Goal: Find contact information: Find contact information

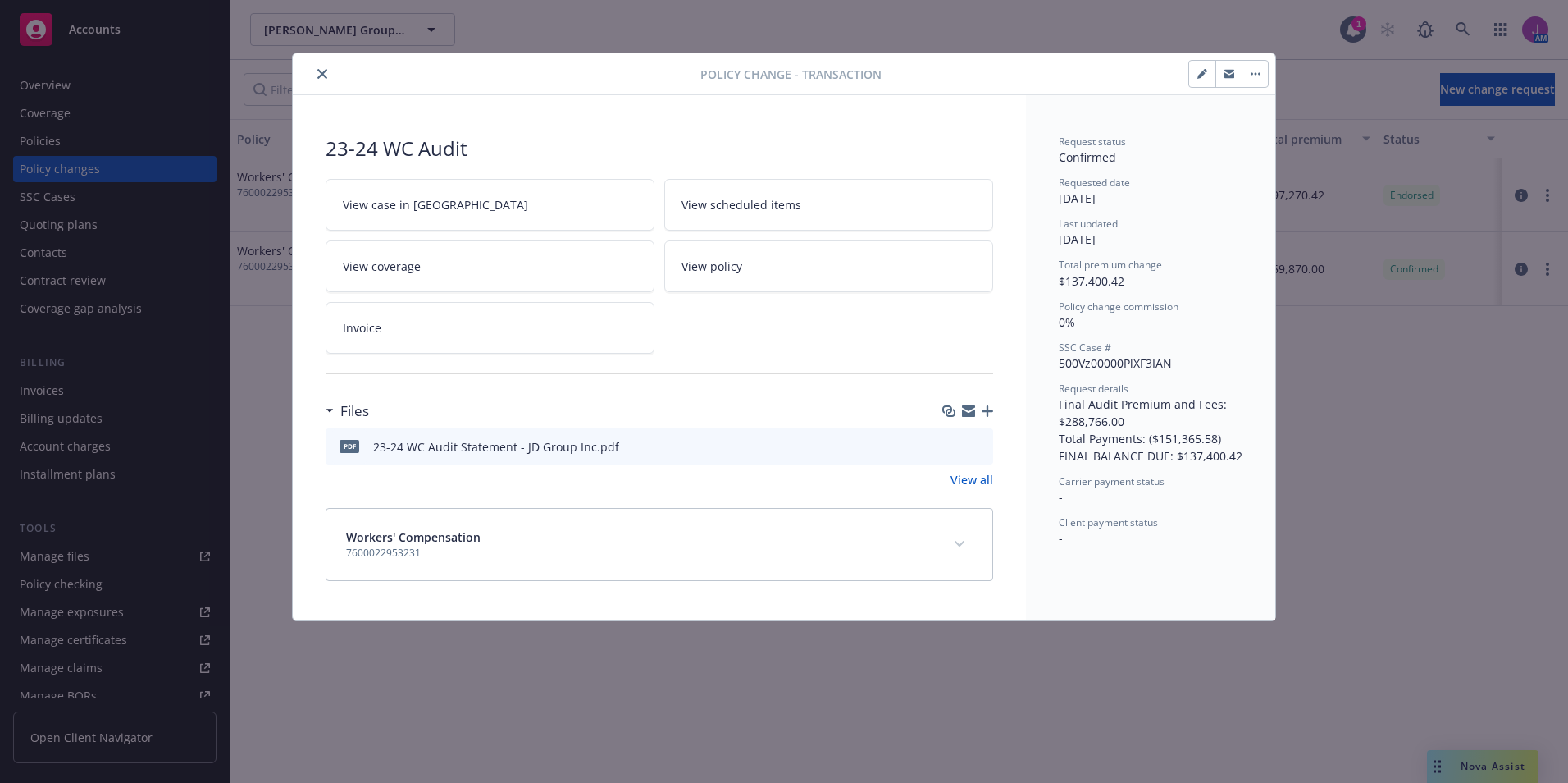
click at [331, 73] on button "close" at bounding box center [322, 74] width 19 height 19
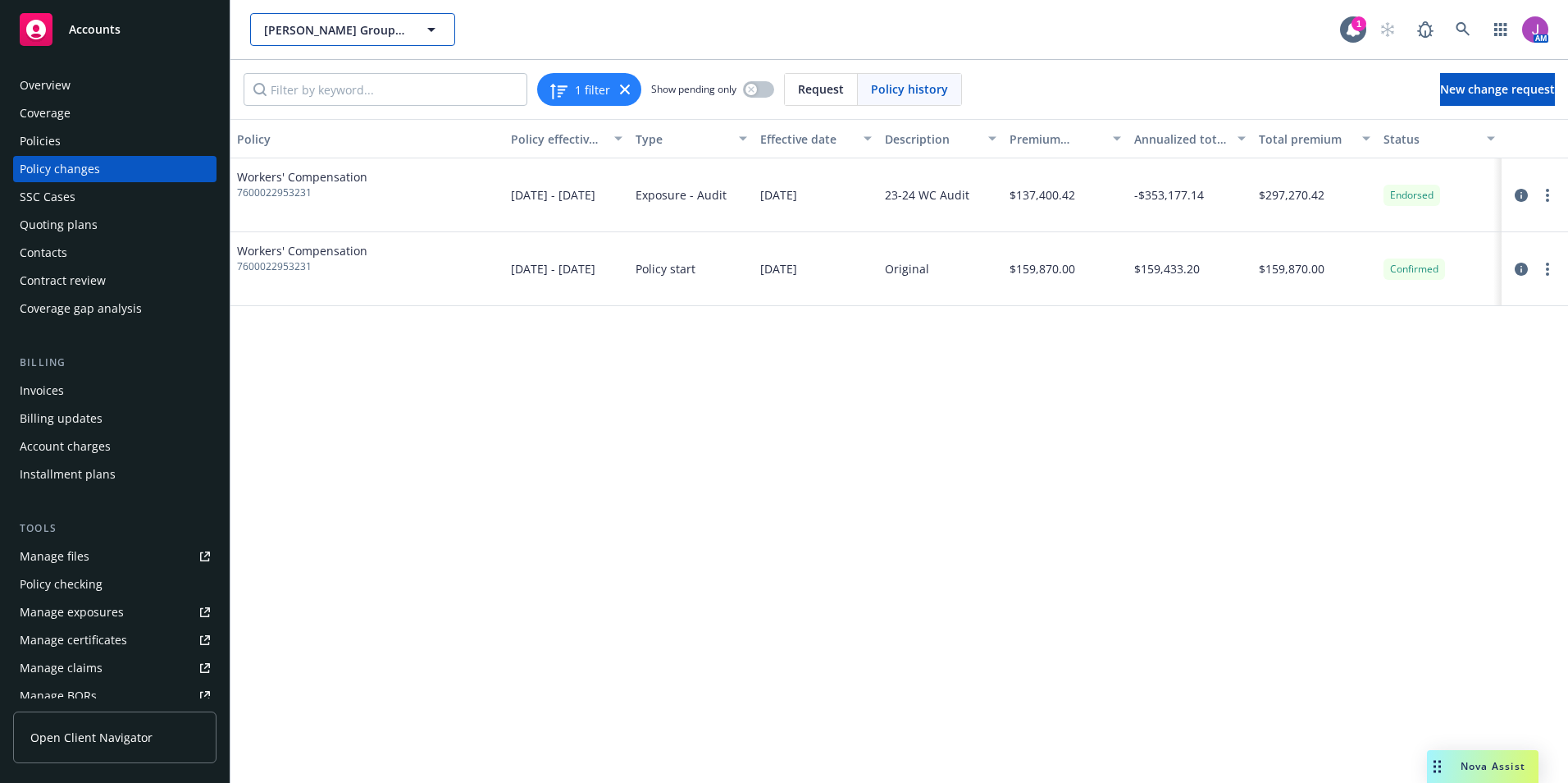
click at [321, 36] on span "[PERSON_NAME] Group, Inc.; [PERSON_NAME] Group Construction Company, Inc.; Cont…" at bounding box center [335, 30] width 142 height 17
type input "MDB"
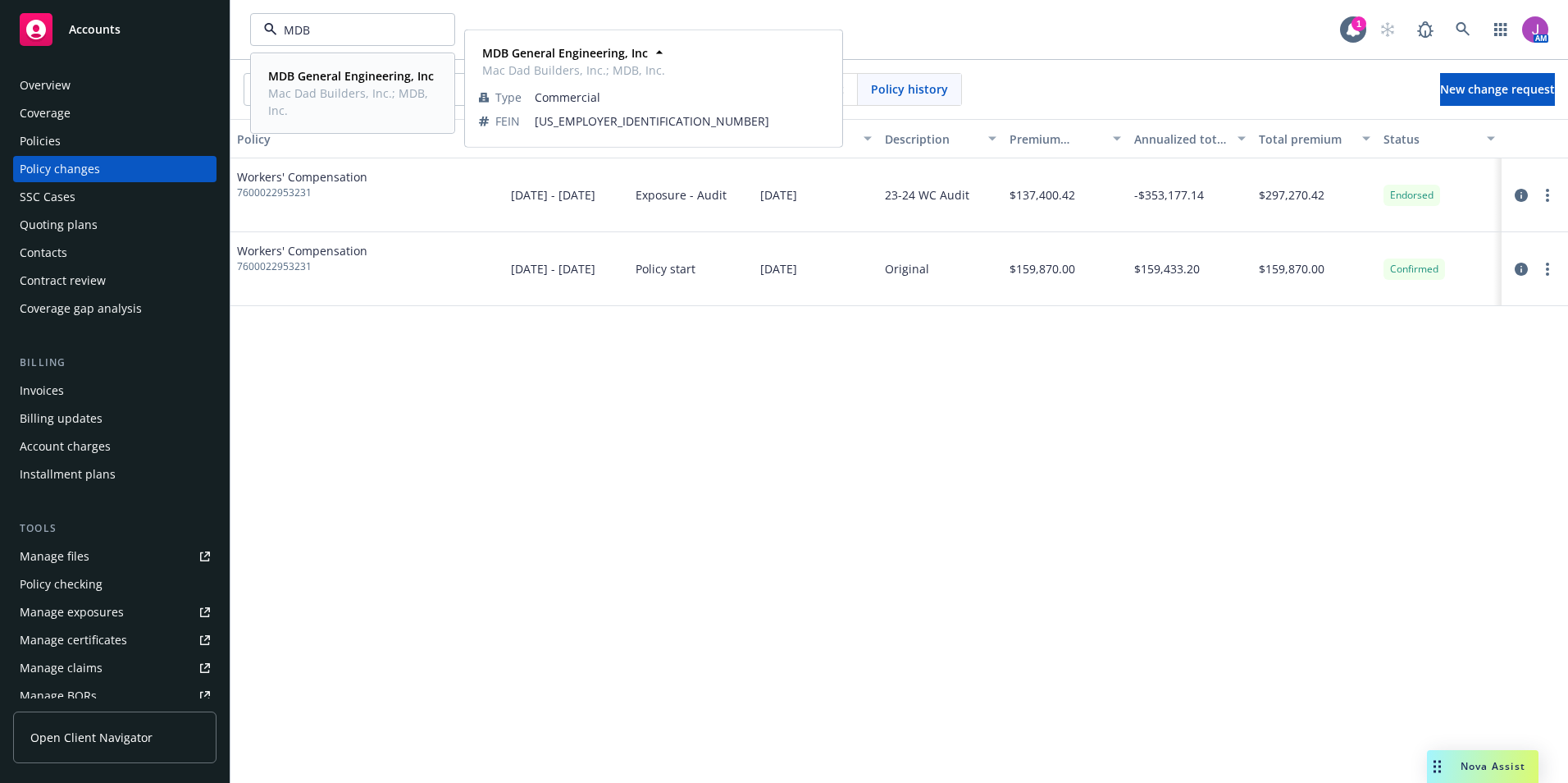
click at [309, 73] on strong "MDB General Engineering, Inc" at bounding box center [350, 75] width 165 height 15
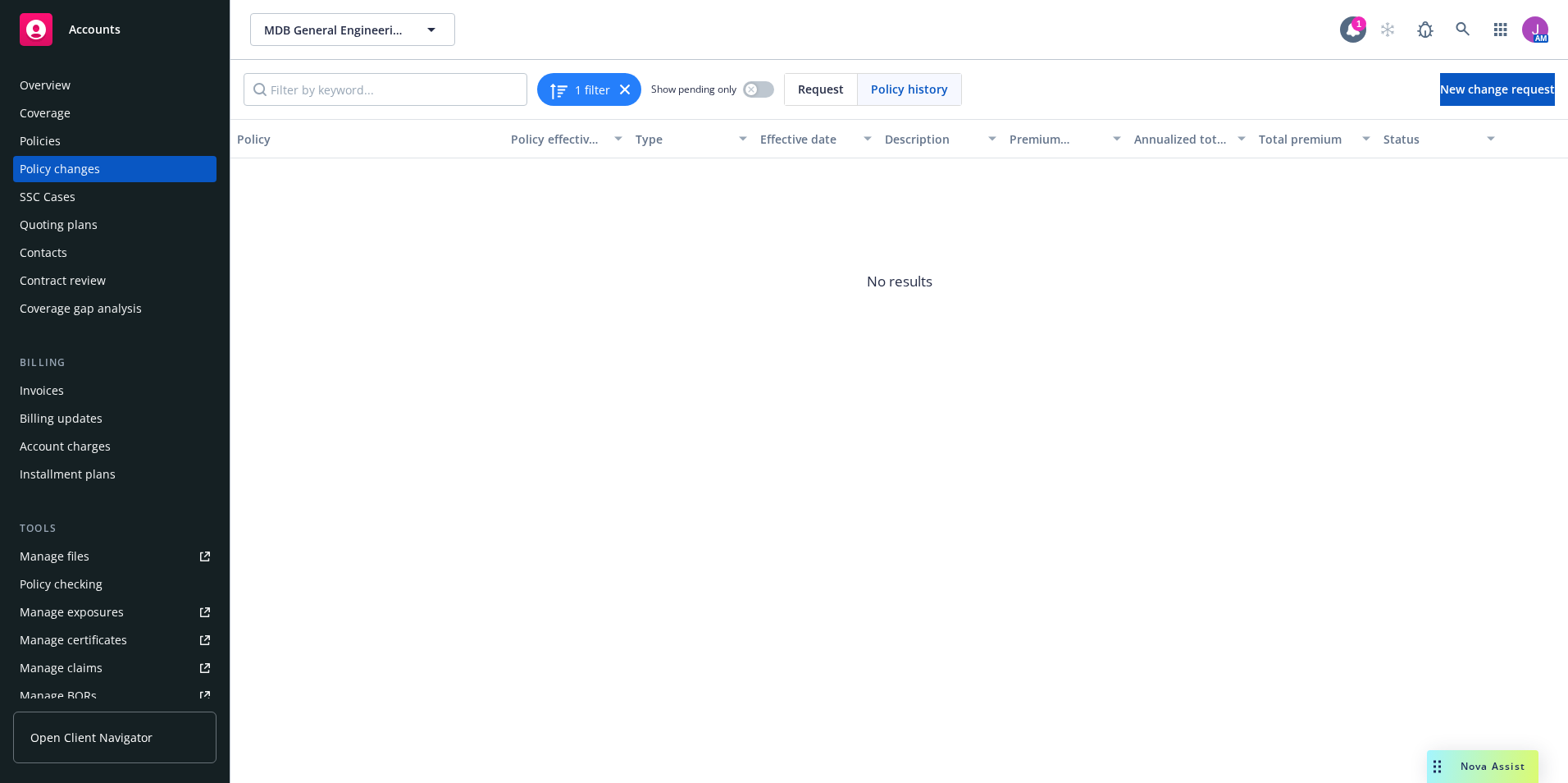
click at [92, 144] on div "Policies" at bounding box center [114, 140] width 191 height 26
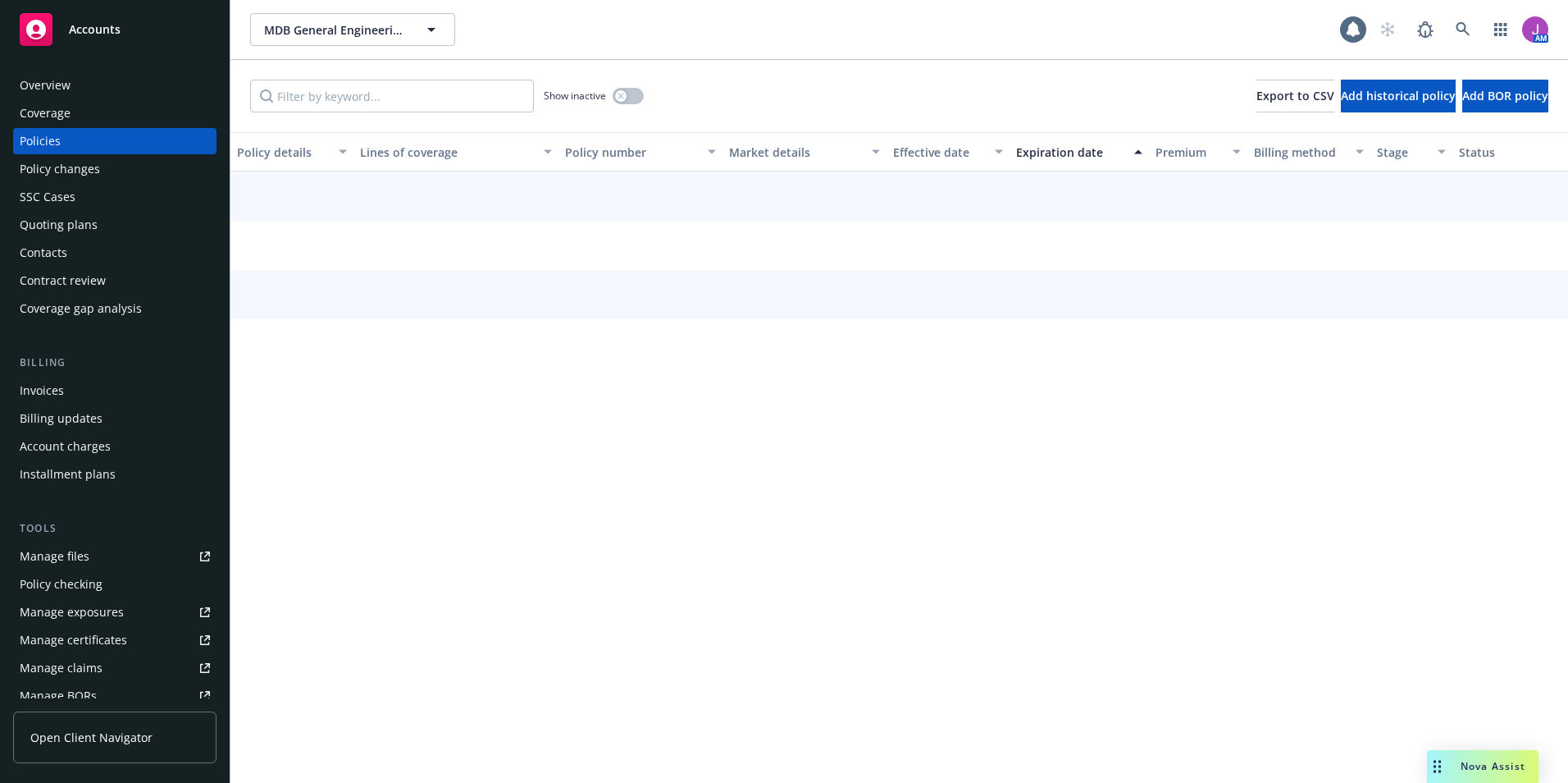
click at [83, 81] on div "Overview" at bounding box center [114, 85] width 191 height 26
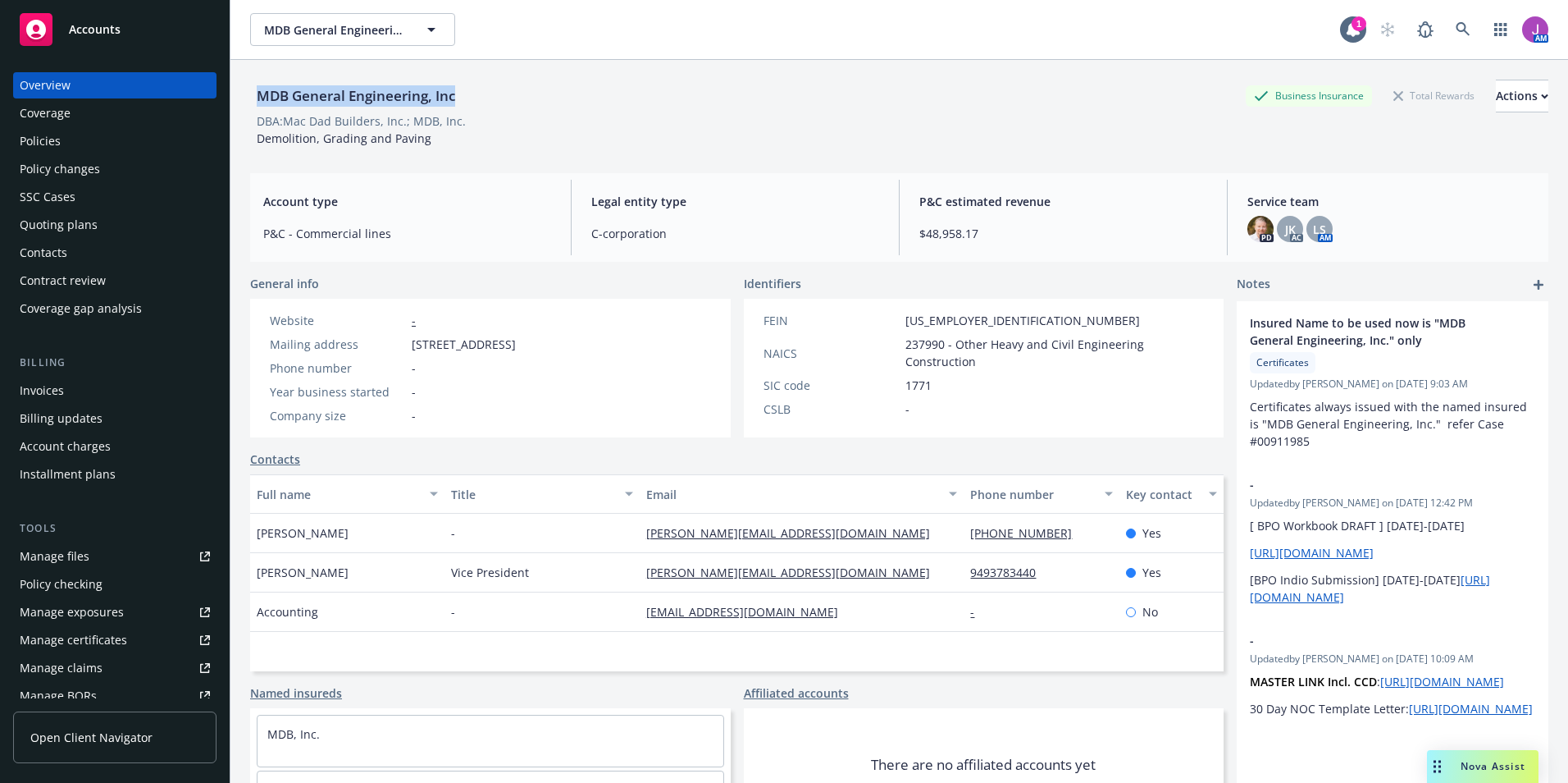
drag, startPoint x: 246, startPoint y: 92, endPoint x: 503, endPoint y: 109, distance: 257.6
click at [503, 109] on div "MDB General Engineering, Inc Business Insurance Total Rewards Actions DBA: Mac …" at bounding box center [899, 451] width 1337 height 783
copy div "MDB General Engineering, Inc"
click at [42, 138] on div "Policies" at bounding box center [40, 140] width 41 height 26
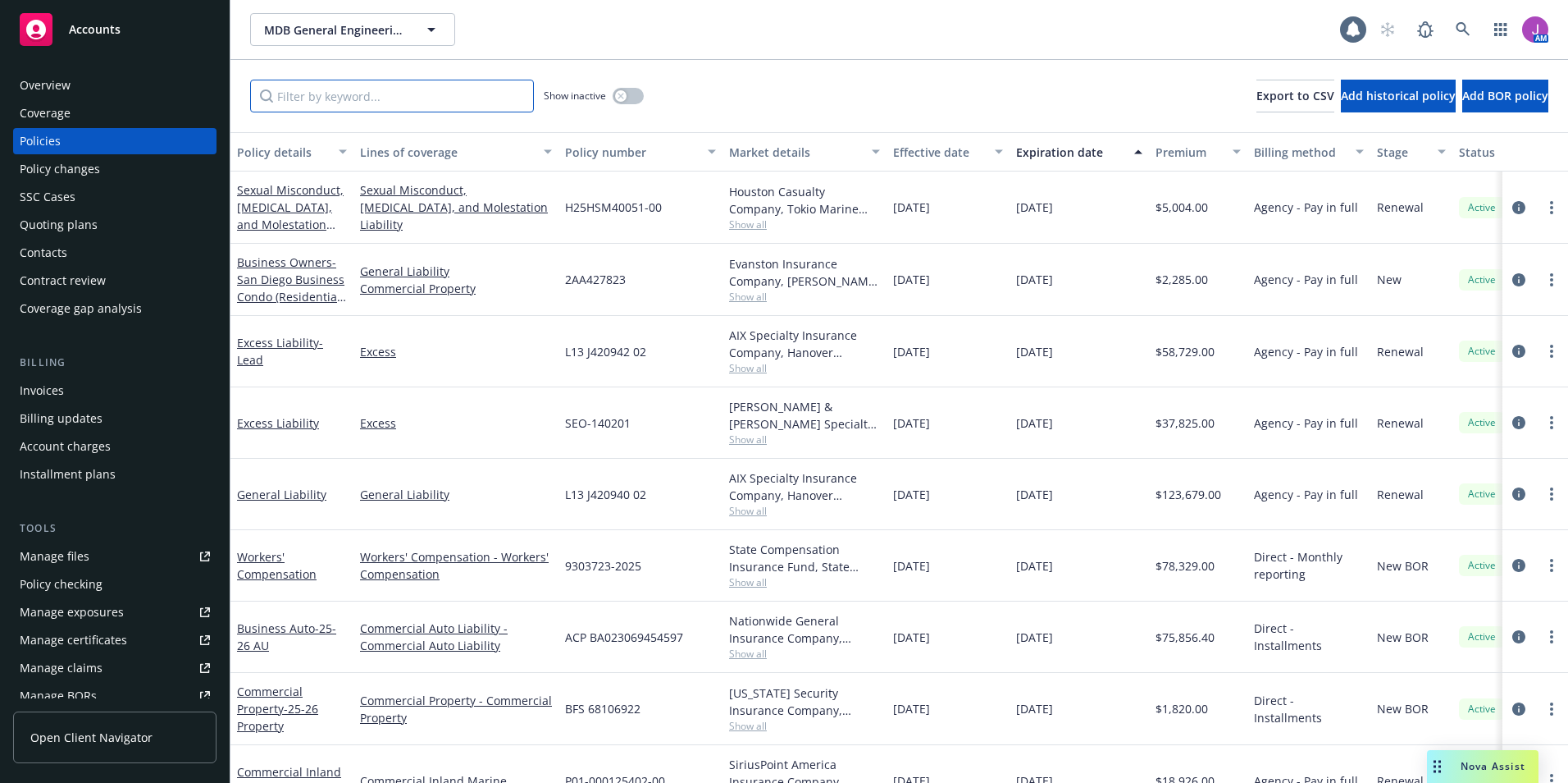
click at [328, 105] on input "Filter by keyword..." at bounding box center [392, 96] width 283 height 33
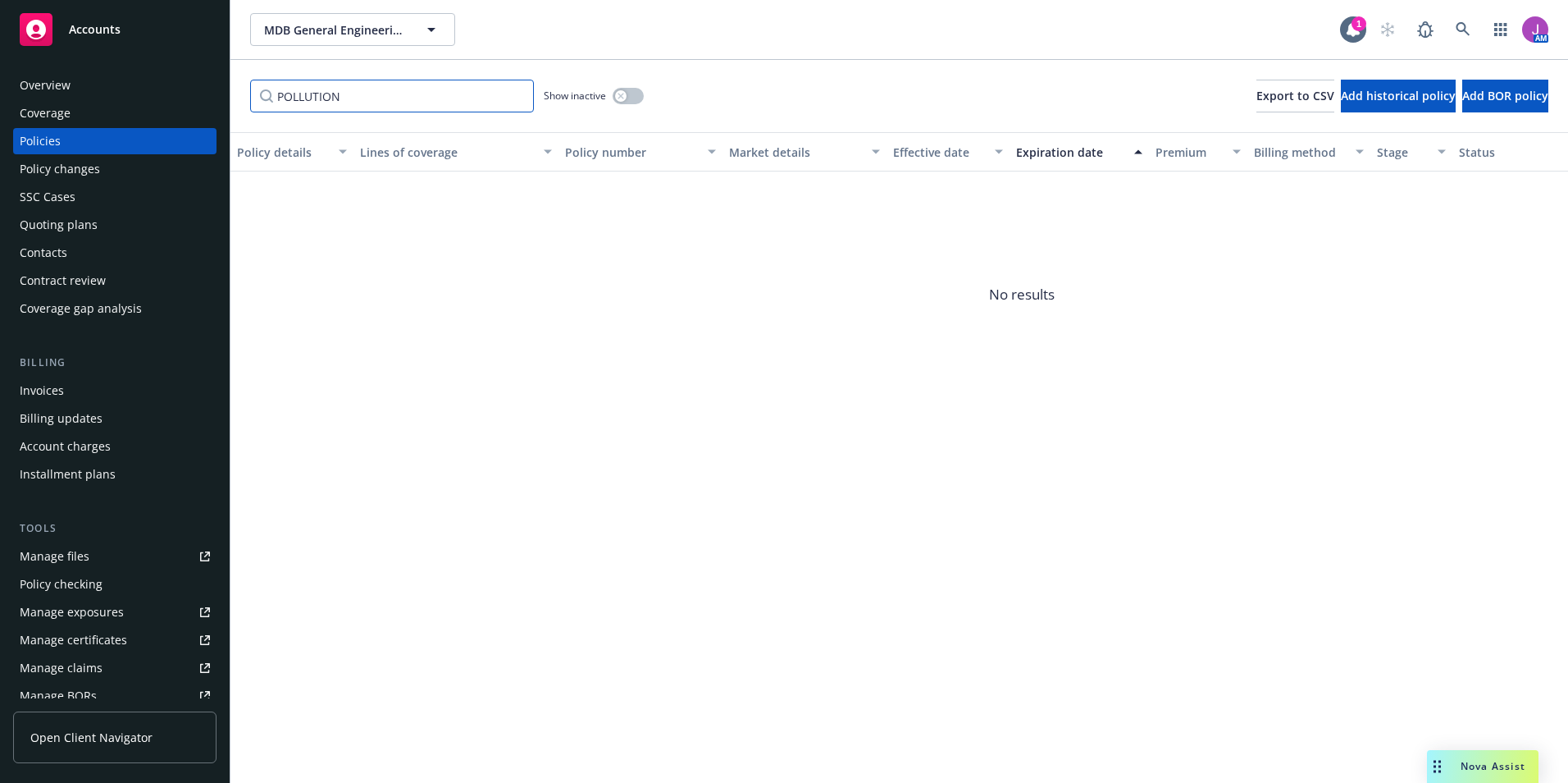
type input "POLLUTION"
click at [614, 100] on button "button" at bounding box center [628, 96] width 31 height 16
click at [616, 97] on button "button" at bounding box center [628, 96] width 31 height 16
drag, startPoint x: 444, startPoint y: 88, endPoint x: -28, endPoint y: 57, distance: 473.0
click at [0, 57] on html "Accounts Overview Coverage Policies Policy changes SSC Cases Quoting plans Cont…" at bounding box center [784, 391] width 1568 height 783
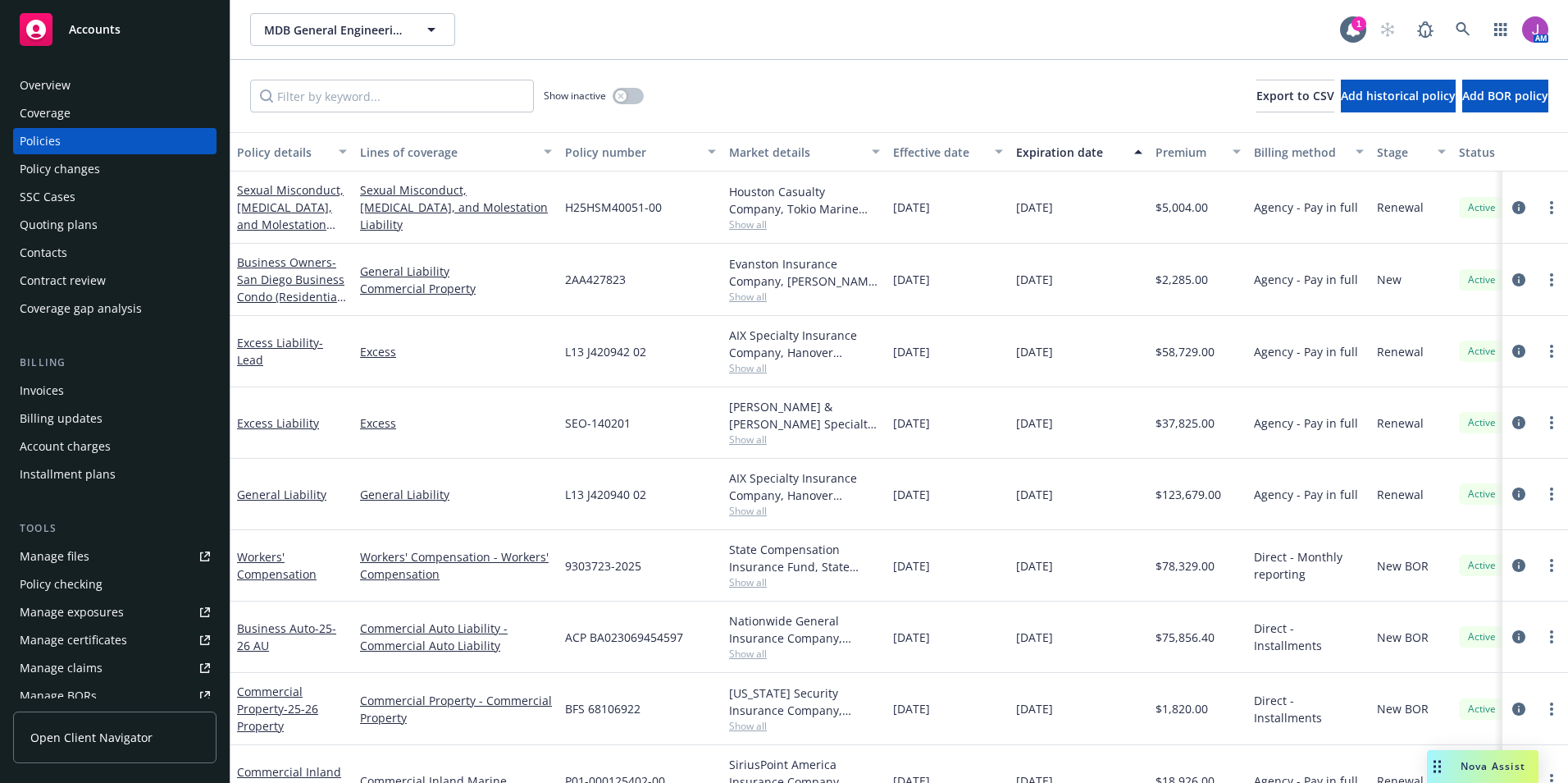
click at [64, 247] on div "Contacts" at bounding box center [43, 253] width 47 height 26
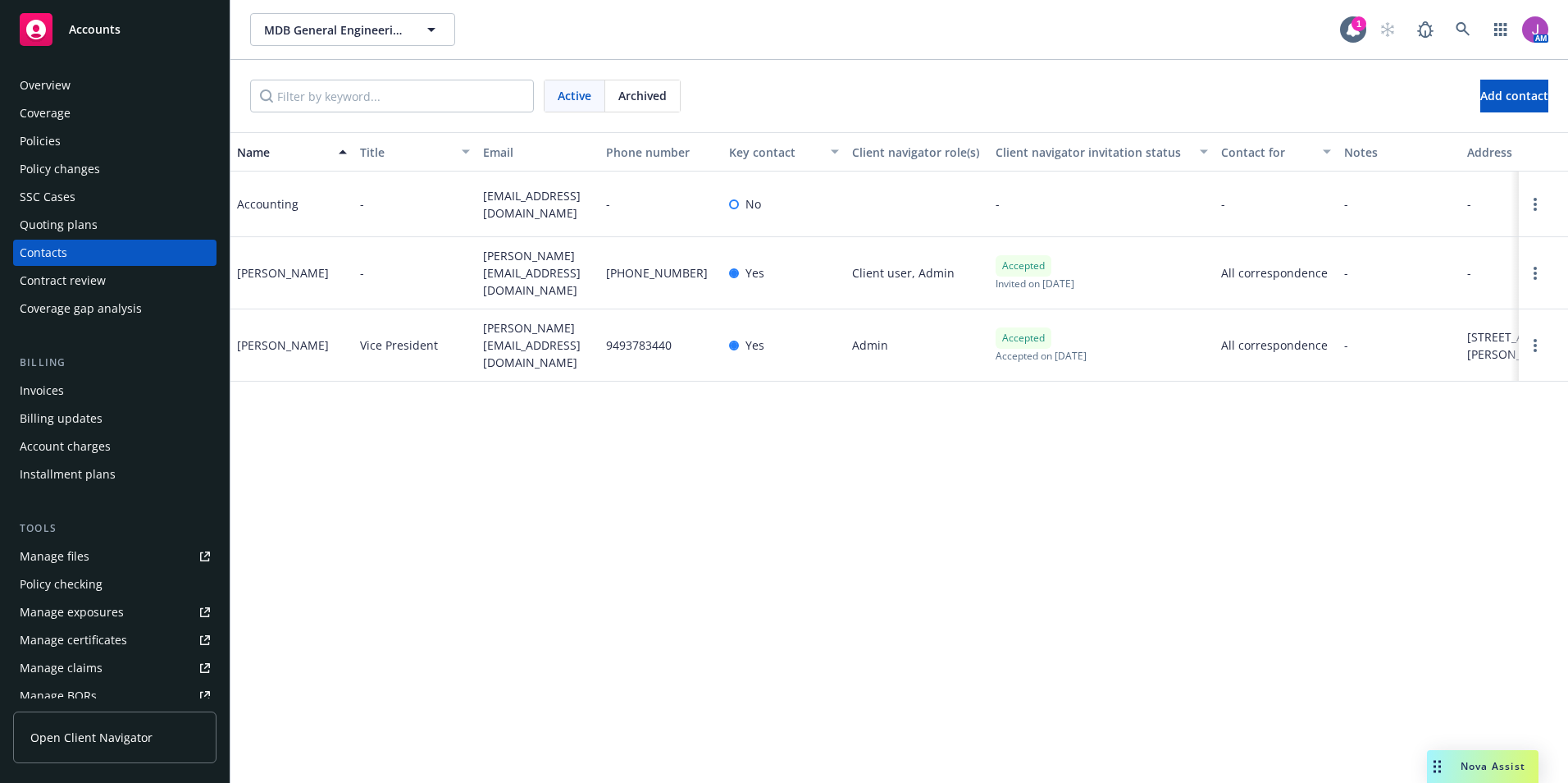
drag, startPoint x: 235, startPoint y: 334, endPoint x: 335, endPoint y: 342, distance: 100.3
click at [335, 342] on div "[PERSON_NAME]" at bounding box center [291, 346] width 123 height 73
copy div "[PERSON_NAME]"
drag, startPoint x: 356, startPoint y: 336, endPoint x: 444, endPoint y: 338, distance: 88.0
click at [444, 338] on div "Vice President" at bounding box center [414, 346] width 123 height 73
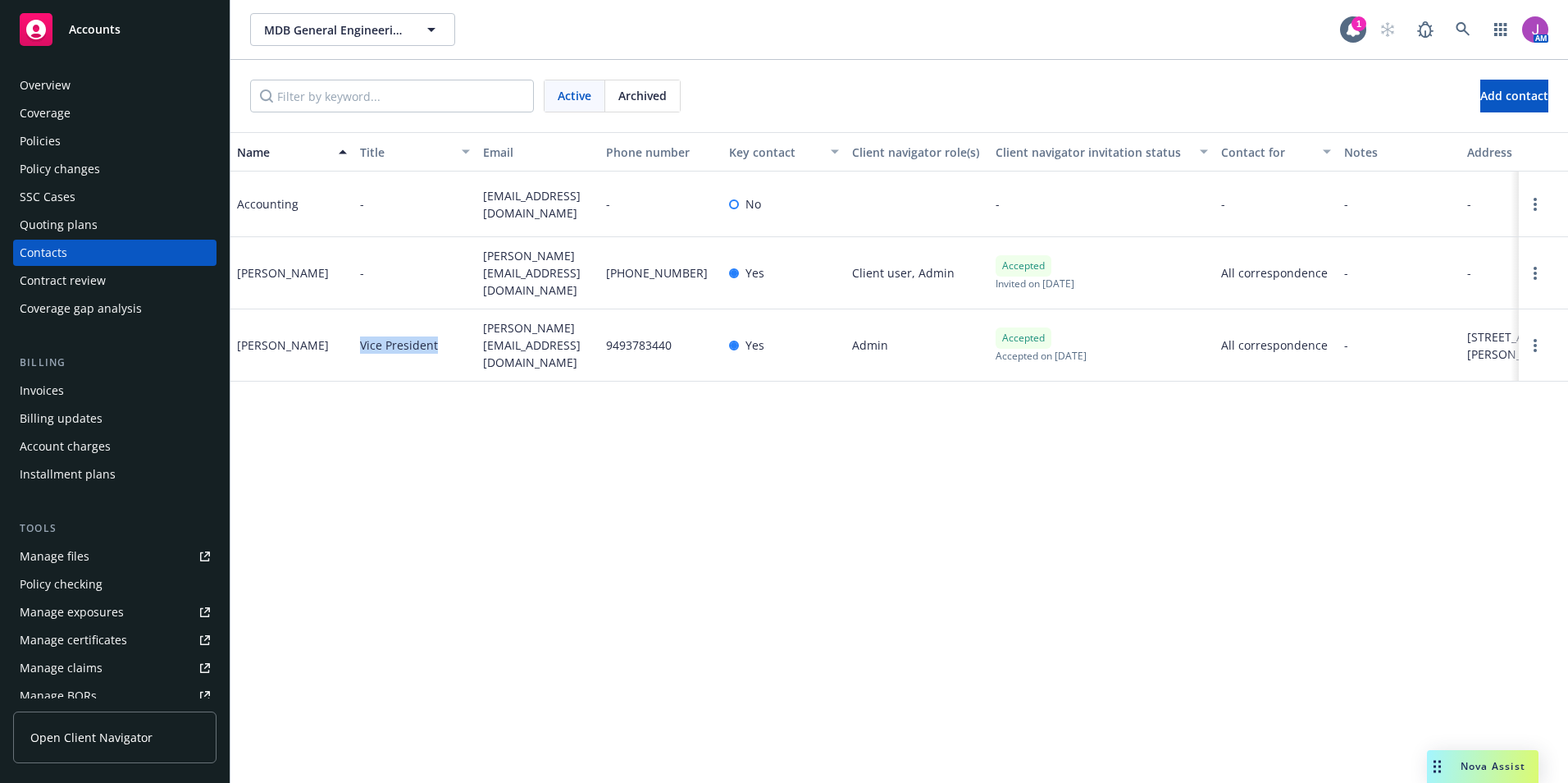
copy span "Vice President"
click at [52, 79] on div "Overview" at bounding box center [44, 85] width 51 height 26
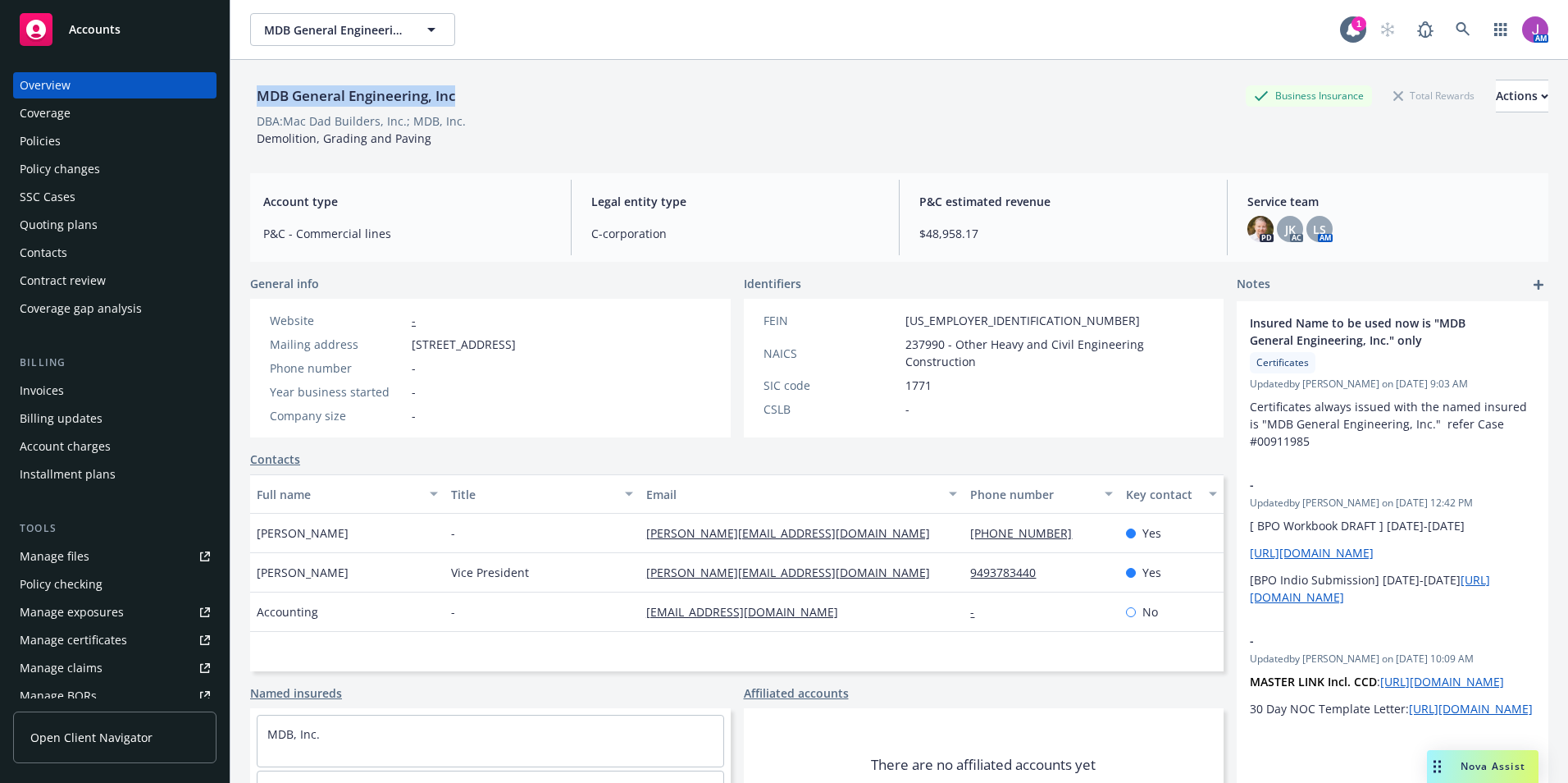
drag, startPoint x: 254, startPoint y: 95, endPoint x: 492, endPoint y: 105, distance: 238.2
click at [492, 105] on div "MDB General Engineering, Inc Business Insurance Total Rewards Actions" at bounding box center [900, 96] width 1298 height 33
copy div "MDB General Engineering, Inc"
drag, startPoint x: 415, startPoint y: 350, endPoint x: 542, endPoint y: 347, distance: 127.0
click at [516, 347] on span "[STREET_ADDRESS]" at bounding box center [464, 345] width 104 height 17
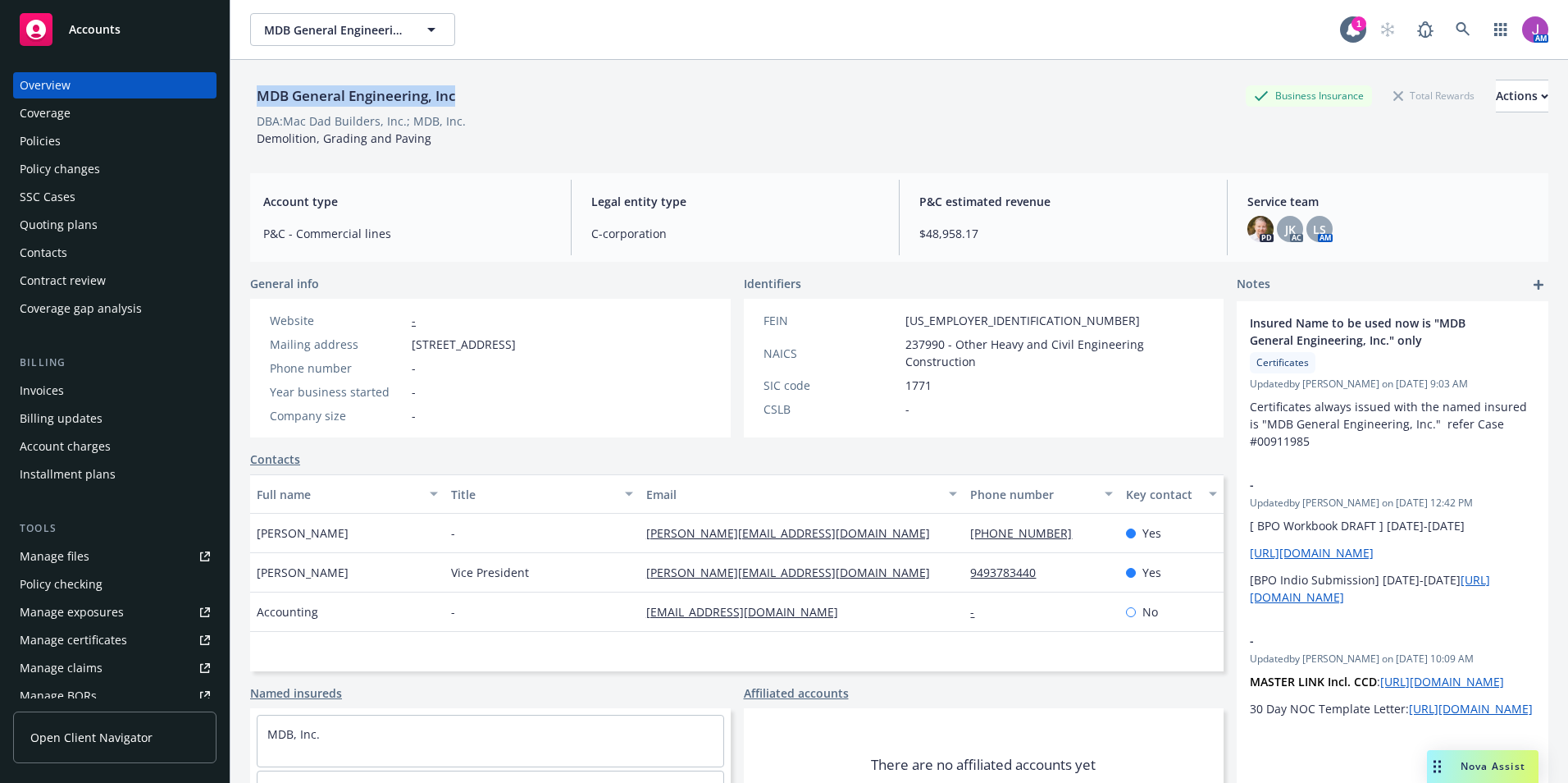
copy span "[STREET_ADDRESS]"
drag, startPoint x: 547, startPoint y: 343, endPoint x: 670, endPoint y: 355, distance: 123.6
click at [522, 355] on div "Website - Mailing address [STREET_ADDRESS] Phone number - Year business started…" at bounding box center [393, 368] width 259 height 112
copy span "[GEOGRAPHIC_DATA]"
drag, startPoint x: 259, startPoint y: 94, endPoint x: 483, endPoint y: 93, distance: 224.0
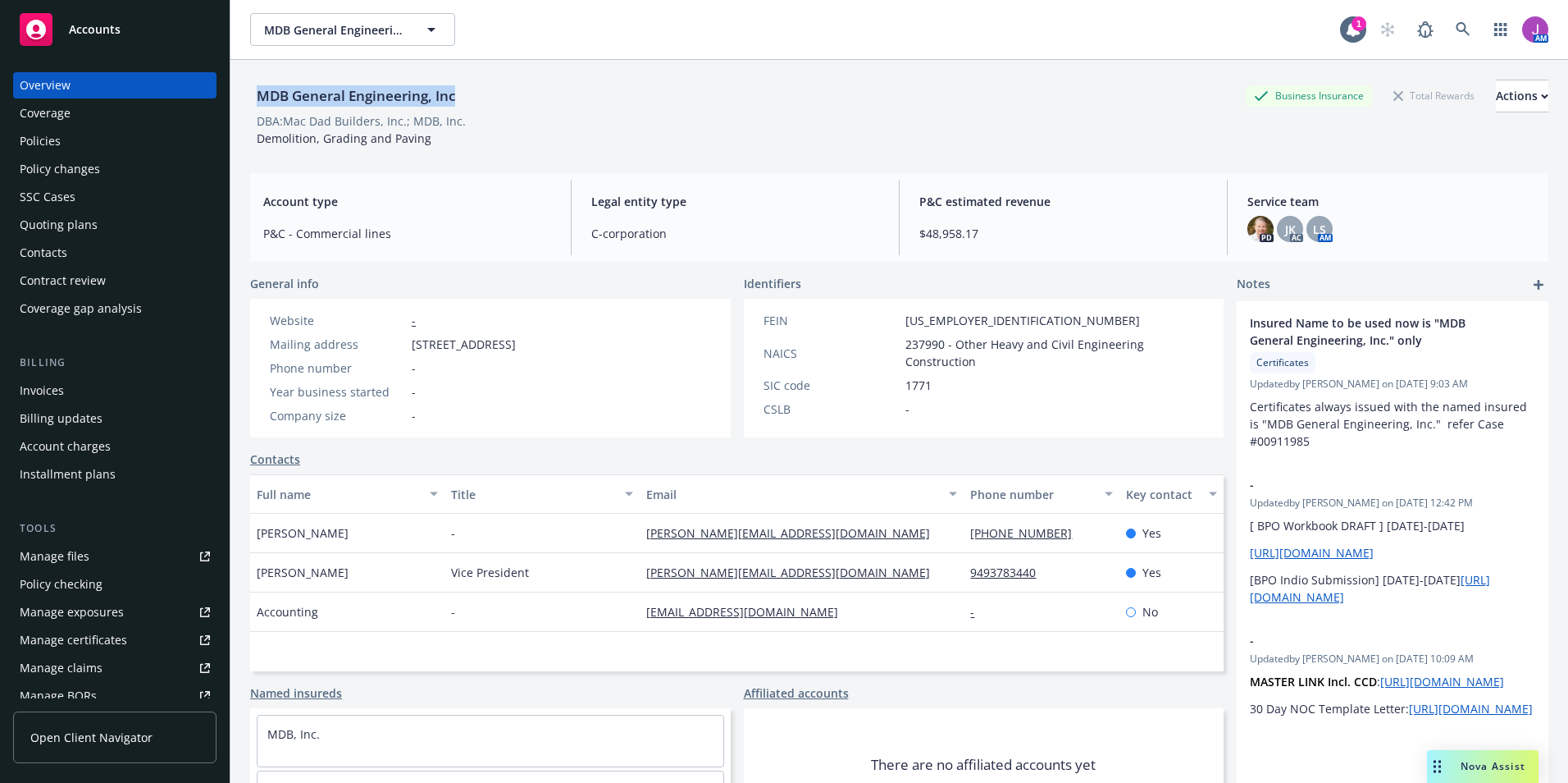
click at [483, 93] on div "MDB General Engineering, Inc Business Insurance Total Rewards Actions" at bounding box center [900, 96] width 1298 height 33
copy div "MDB General Engineering, Inc"
